Goal: Use online tool/utility: Utilize a website feature to perform a specific function

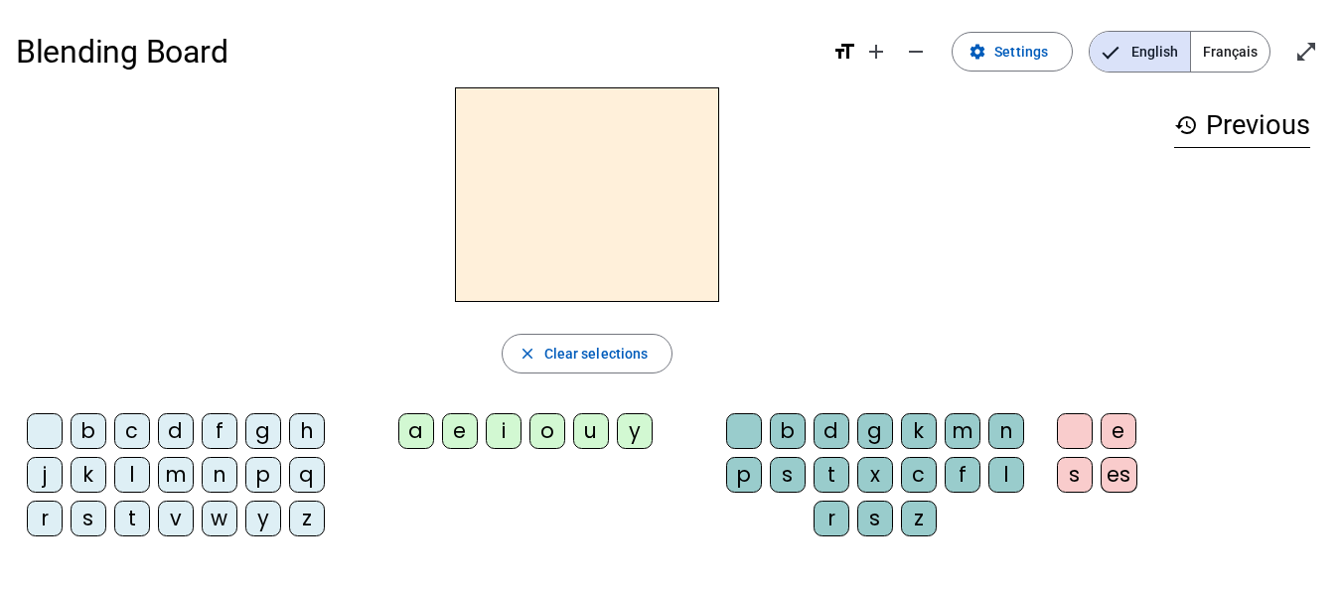
click at [132, 472] on div "l" at bounding box center [132, 475] width 36 height 36
click at [413, 428] on div "a" at bounding box center [416, 431] width 36 height 36
click at [915, 472] on div "c" at bounding box center [919, 475] width 36 height 36
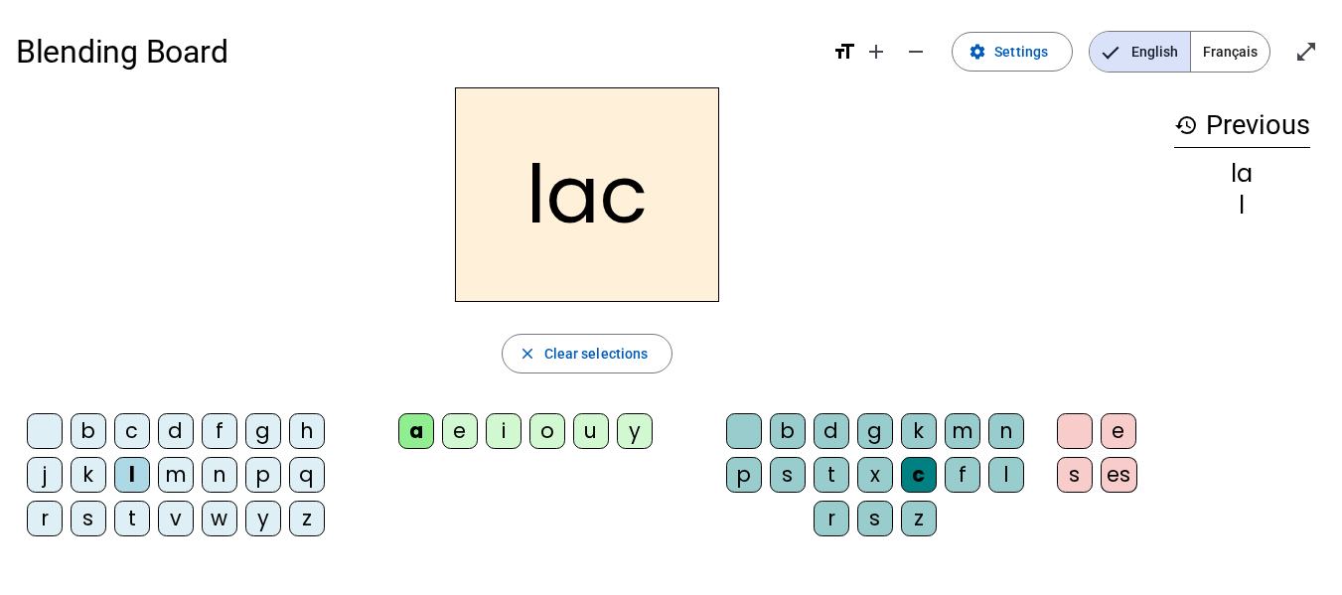
click at [133, 513] on div "t" at bounding box center [132, 519] width 36 height 36
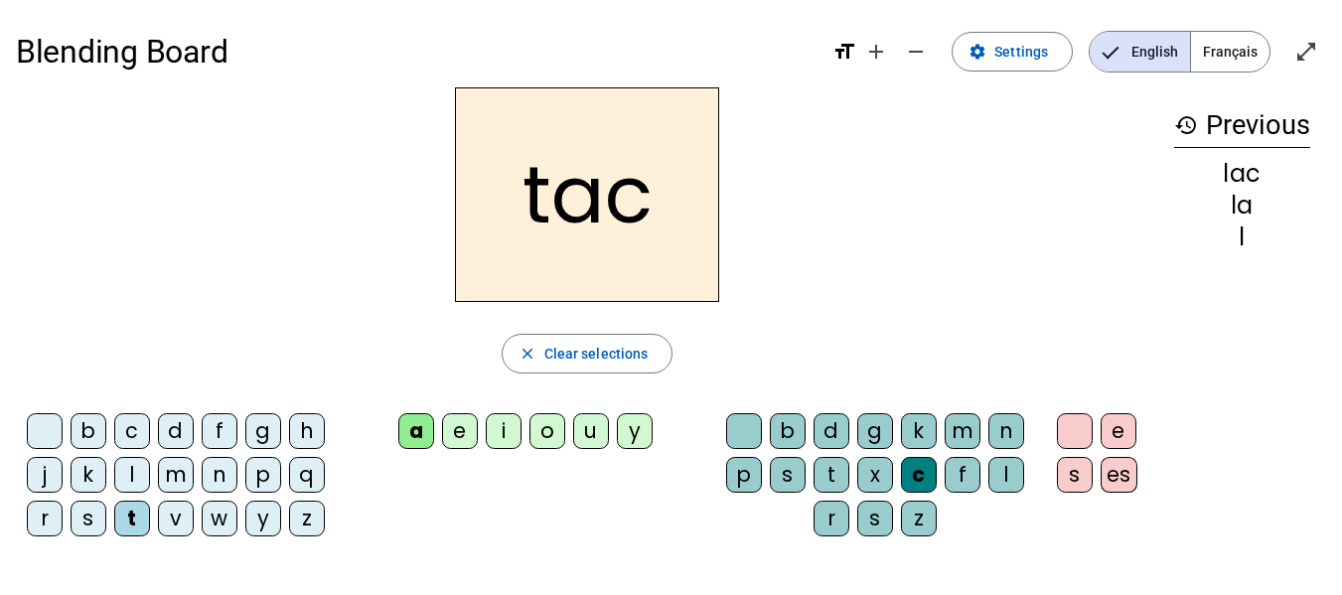
click at [752, 444] on div at bounding box center [744, 431] width 36 height 36
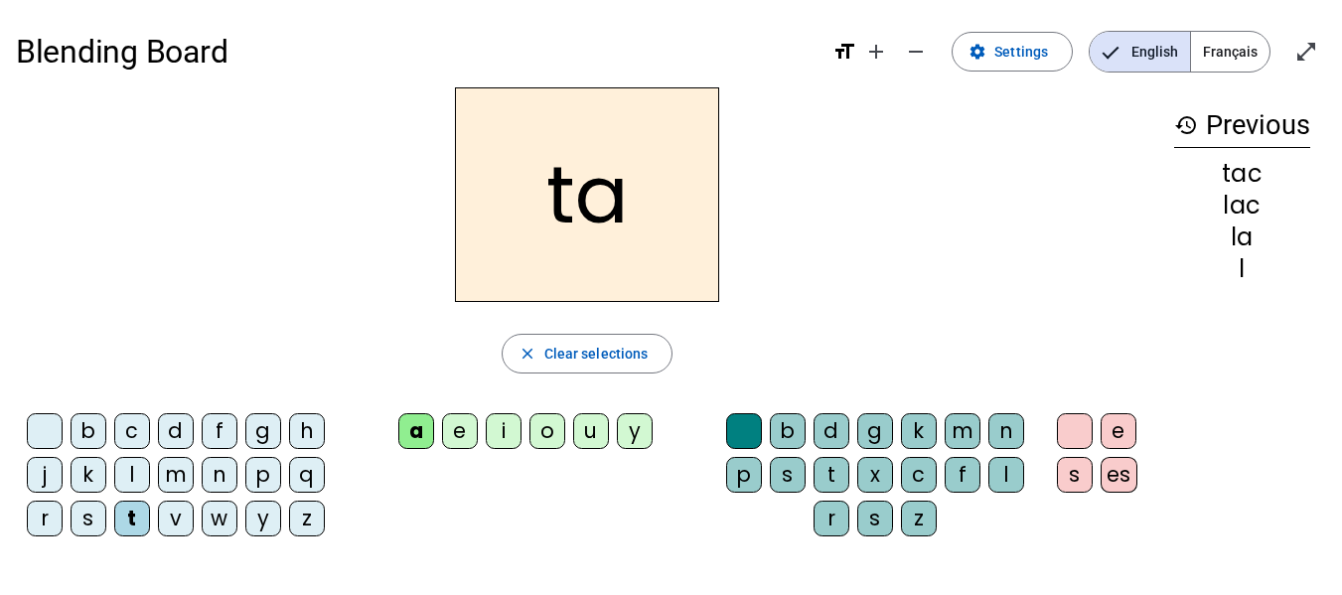
click at [473, 435] on div "e" at bounding box center [460, 431] width 36 height 36
click at [589, 432] on div "u" at bounding box center [591, 431] width 36 height 36
click at [171, 434] on div "d" at bounding box center [176, 431] width 36 height 36
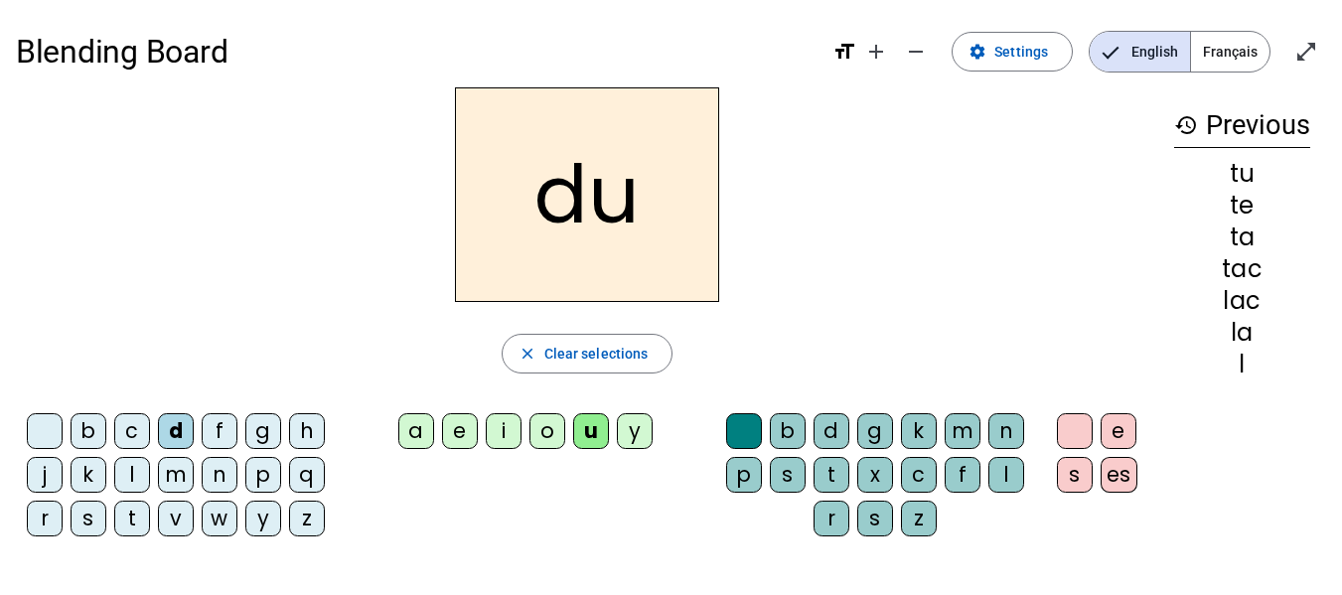
click at [910, 464] on div "c" at bounding box center [919, 475] width 36 height 36
